Goal: Task Accomplishment & Management: Complete application form

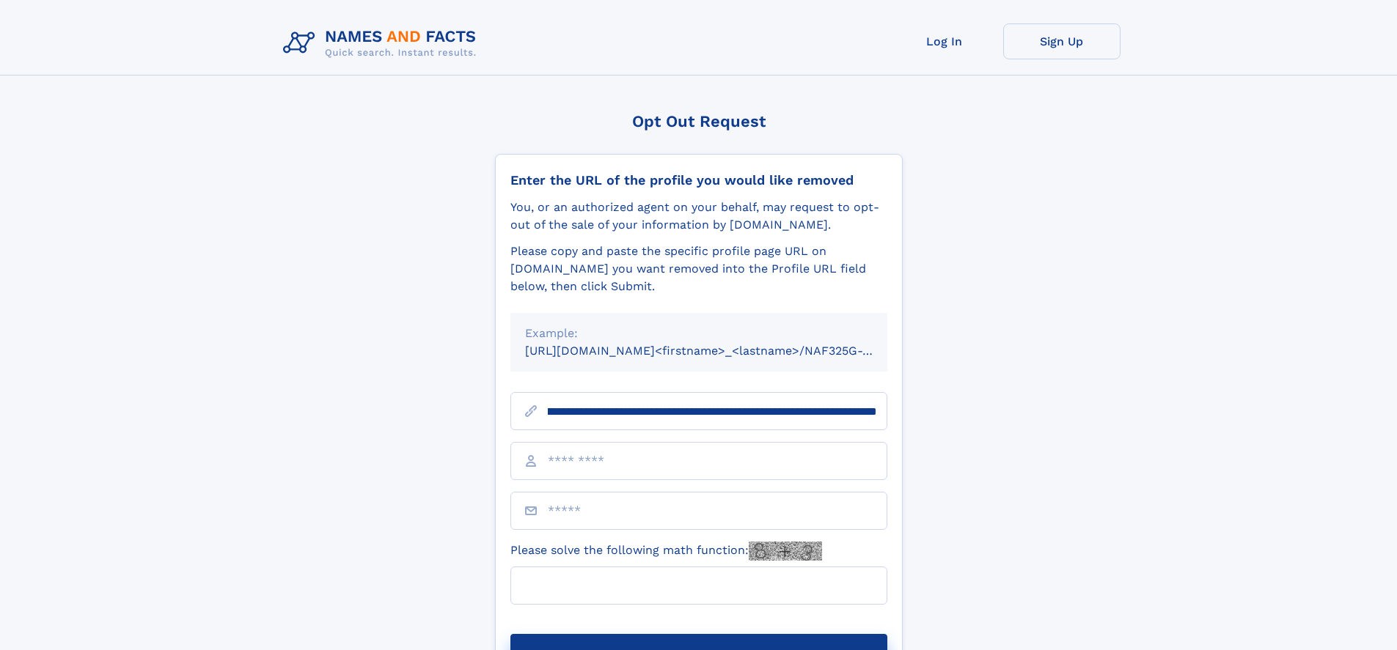
scroll to position [0, 171]
type input "**********"
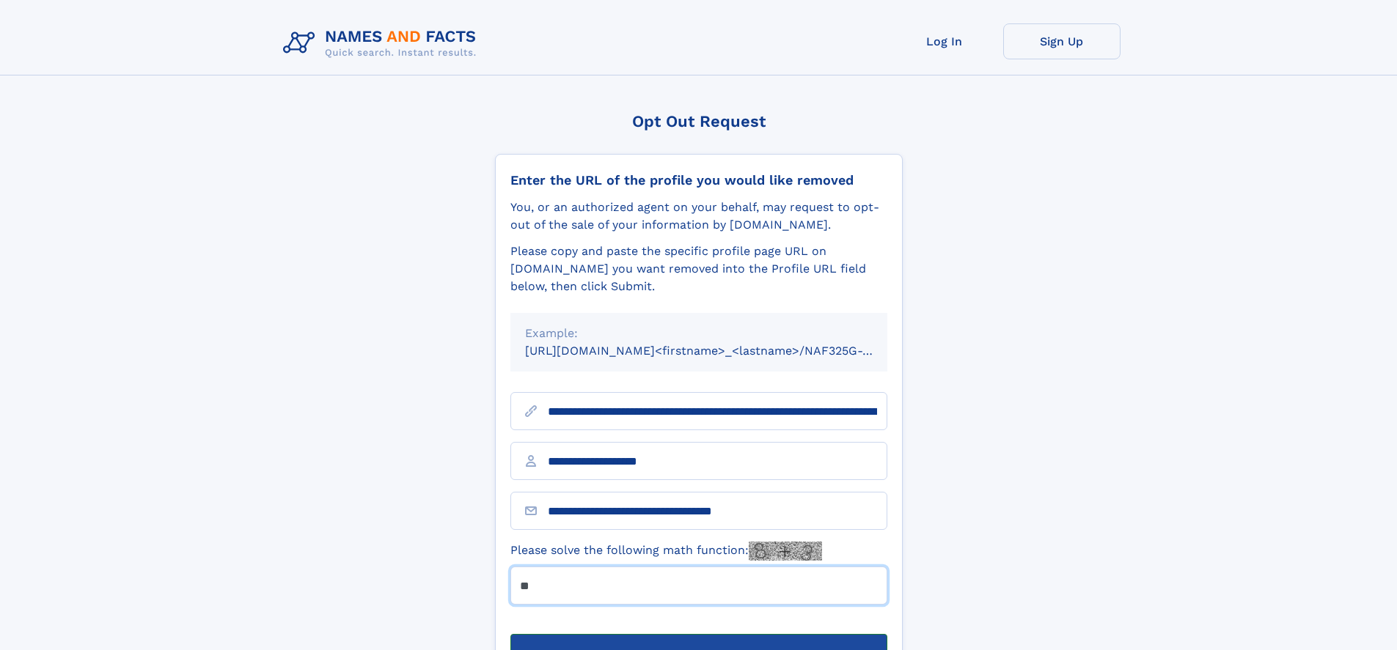
type input "**"
click at [698, 634] on button "Submit Opt Out Request" at bounding box center [698, 657] width 377 height 47
